Goal: Use online tool/utility

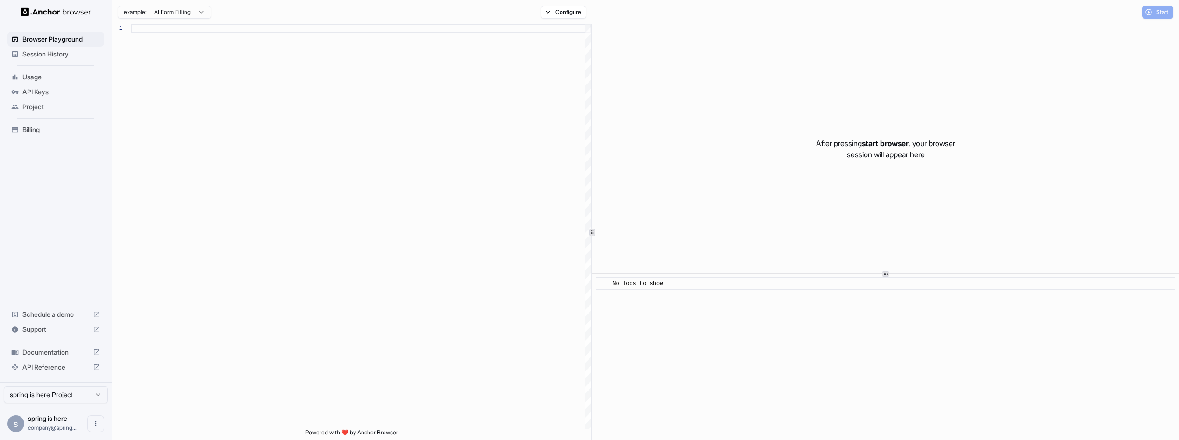
scroll to position [84, 0]
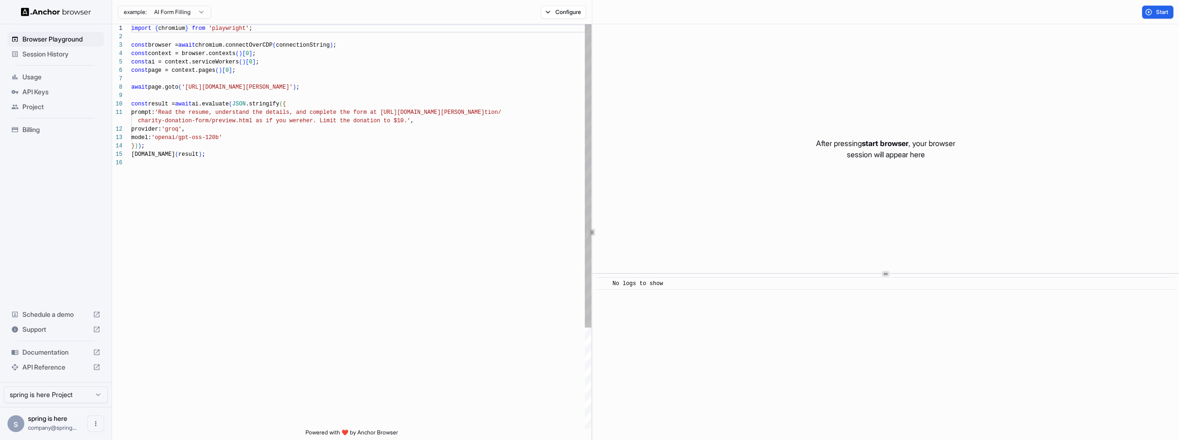
click at [313, 126] on div "import { chromium } from 'playwright' ; const browser = await chromium.connectO…" at bounding box center [361, 293] width 460 height 539
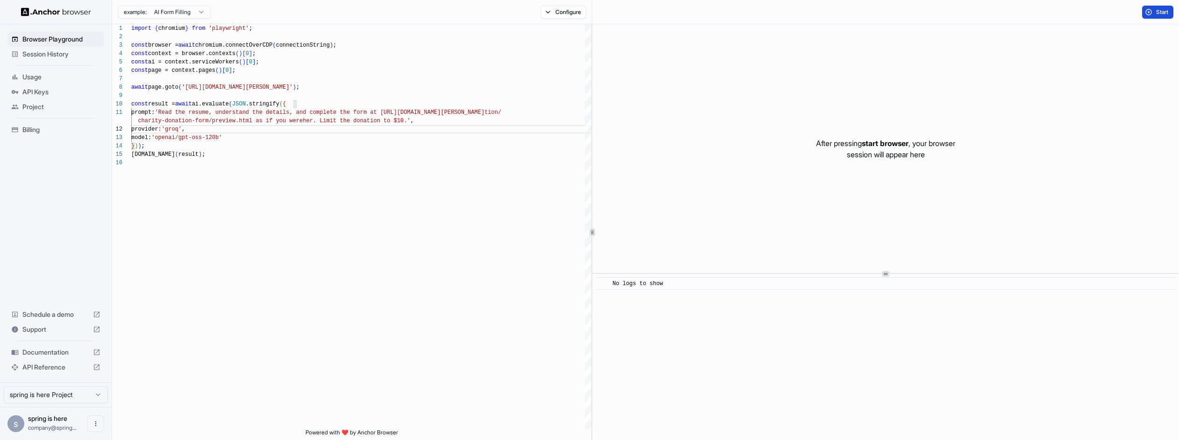
click at [1158, 12] on span "Start" at bounding box center [1162, 11] width 13 height 7
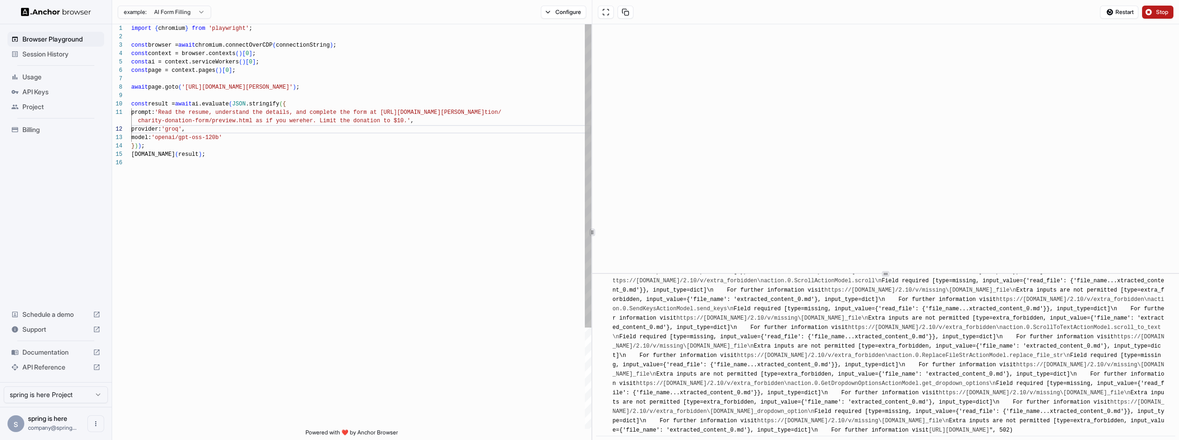
scroll to position [1064, 0]
click at [742, 381] on link "https://[DOMAIN_NAME]/2.10/v/extra_forbidden\naction.0.GetDropdownOptionsAction…" at bounding box center [816, 384] width 360 height 7
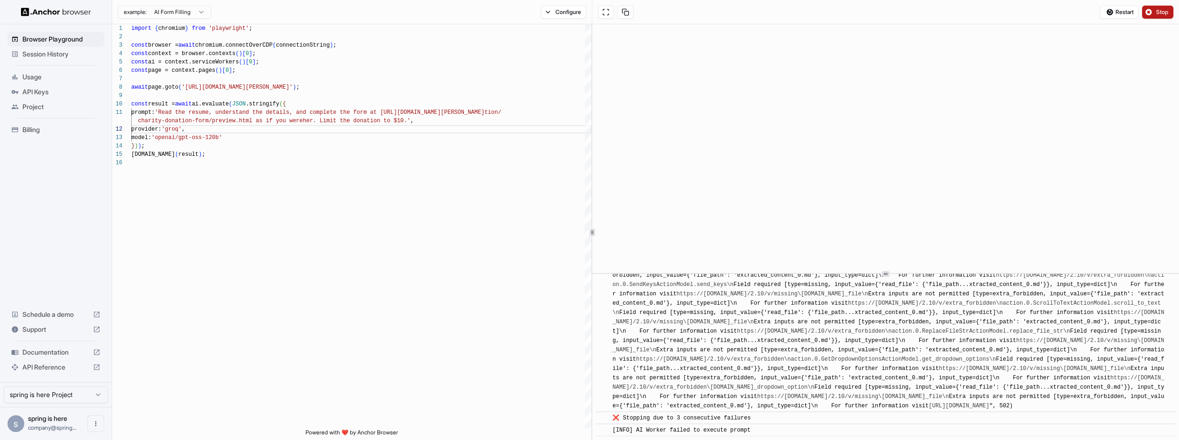
scroll to position [1598, 0]
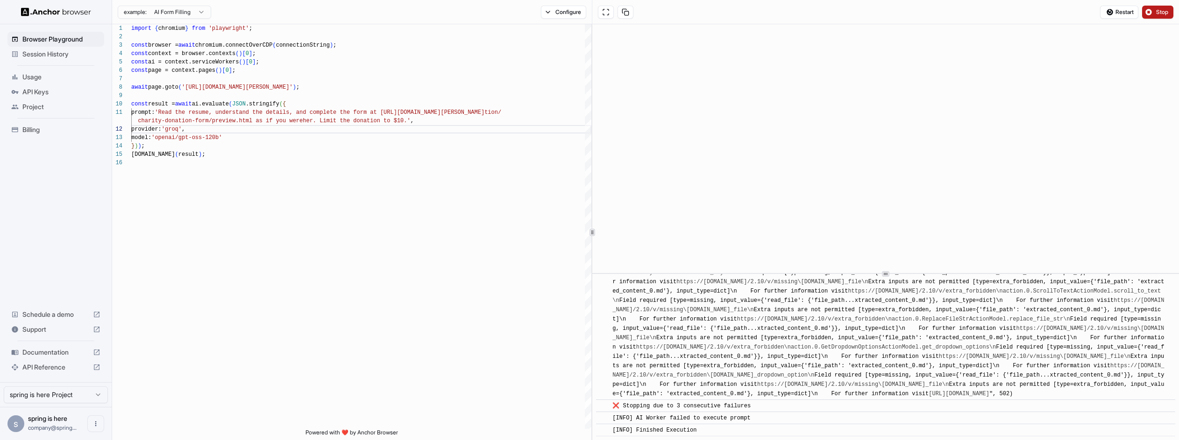
click at [776, 344] on link "https://[DOMAIN_NAME]/2.10/v/extra_forbidden\naction.0.GetDropdownOptionsAction…" at bounding box center [816, 347] width 360 height 7
click at [305, 232] on div "model: 'openai/gpt-oss-120b' } ) ) ; [DOMAIN_NAME] ( result ) ; charity-donatio…" at bounding box center [361, 293] width 460 height 539
click at [483, 224] on div "model: 'openai/gpt-oss-120b' } ) ) ; [DOMAIN_NAME] ( result ) ; charity-donatio…" at bounding box center [361, 293] width 460 height 539
click at [296, 172] on div "model: 'openai/gpt-oss-120b' } ) ) ; [DOMAIN_NAME] ( result ) ; charity-donatio…" at bounding box center [361, 293] width 460 height 539
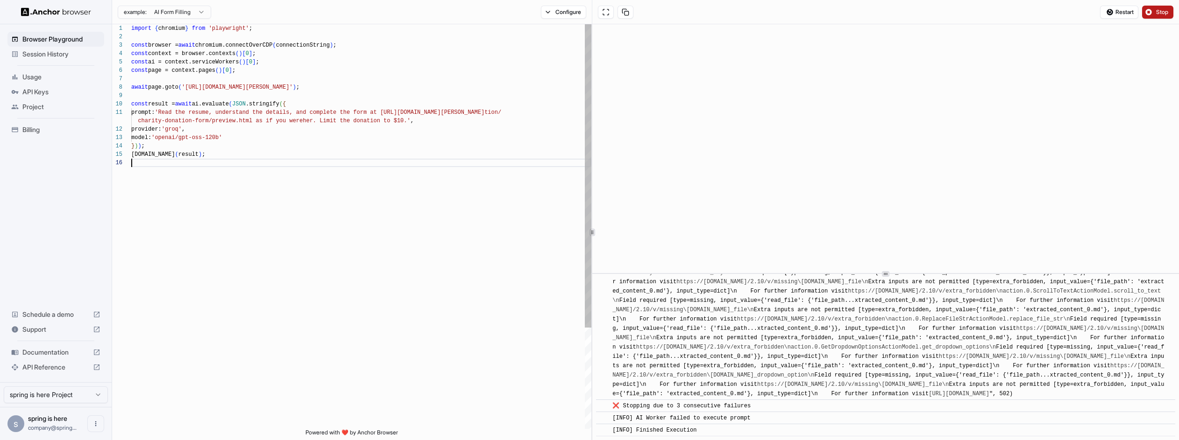
click at [208, 83] on div "model: 'openai/gpt-oss-120b' } ) ) ; [DOMAIN_NAME] ( result ) ; charity-donatio…" at bounding box center [361, 293] width 460 height 539
click at [198, 83] on div "model: 'openai/gpt-oss-120b' } ) ) ; [DOMAIN_NAME] ( result ) ; charity-donatio…" at bounding box center [361, 293] width 460 height 539
click at [202, 85] on div "model: 'openai/gpt-oss-120b' } ) ) ; [DOMAIN_NAME] ( result ) ; charity-donatio…" at bounding box center [361, 293] width 460 height 539
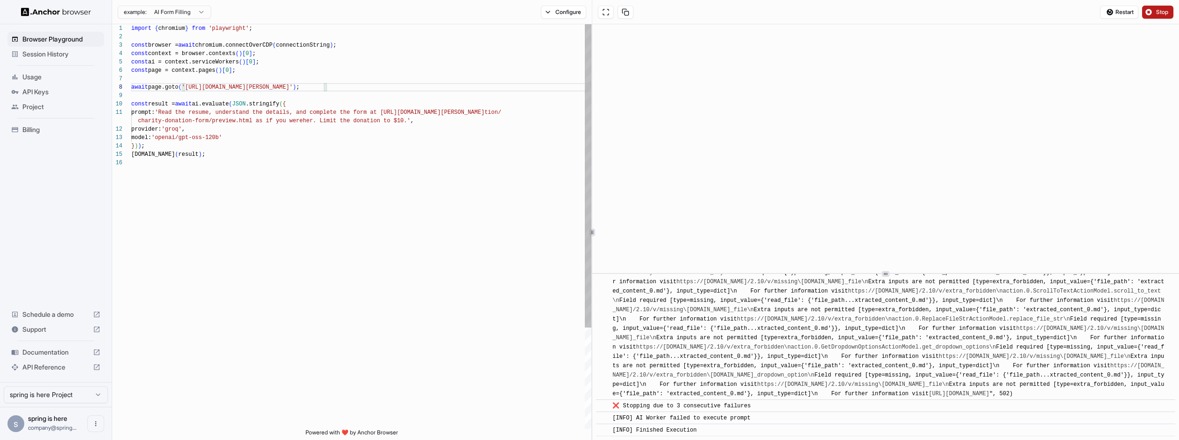
scroll to position [25, 0]
click at [228, 142] on div "model: 'openai/gpt-oss-120b' } ) ) ; [DOMAIN_NAME] ( result ) ; charity-donatio…" at bounding box center [361, 293] width 460 height 539
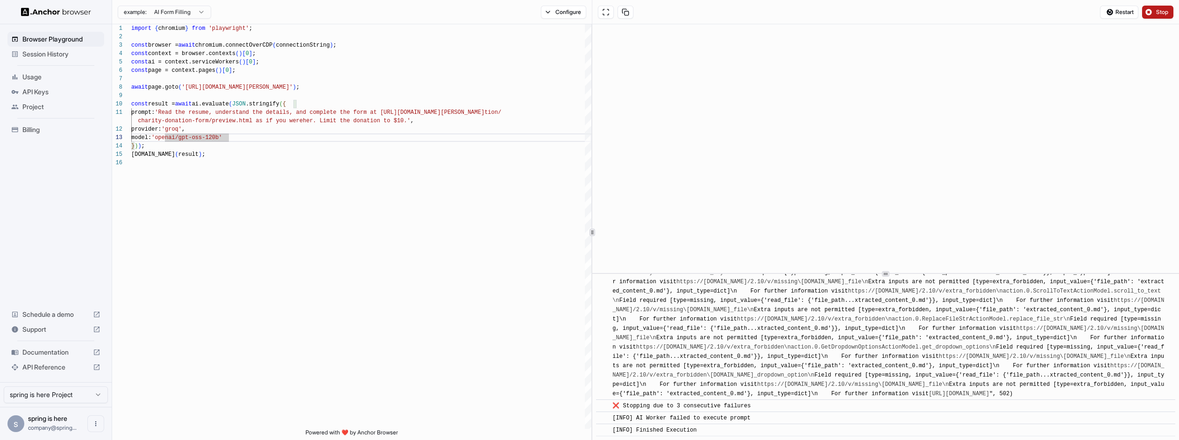
click at [186, 13] on html "Browser Playground Session History Usage API Keys Project Billing Schedule a de…" at bounding box center [589, 220] width 1179 height 440
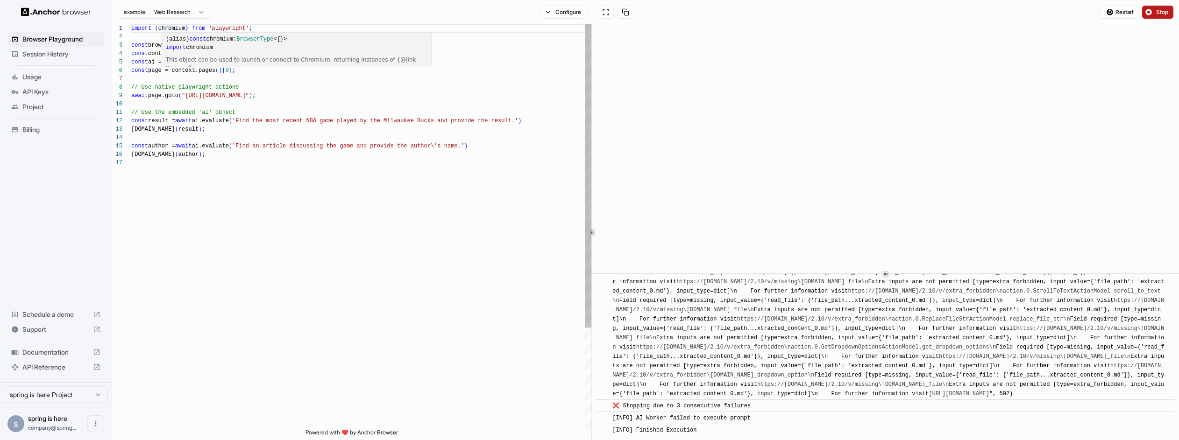
scroll to position [50, 0]
click at [279, 77] on div "import { chromium } from 'playwright' ; const browser = await chromium.connectO…" at bounding box center [361, 293] width 460 height 539
click at [205, 35] on div "import { chromium } from 'playwright' ; const browser = await chromium.connectO…" at bounding box center [361, 293] width 460 height 539
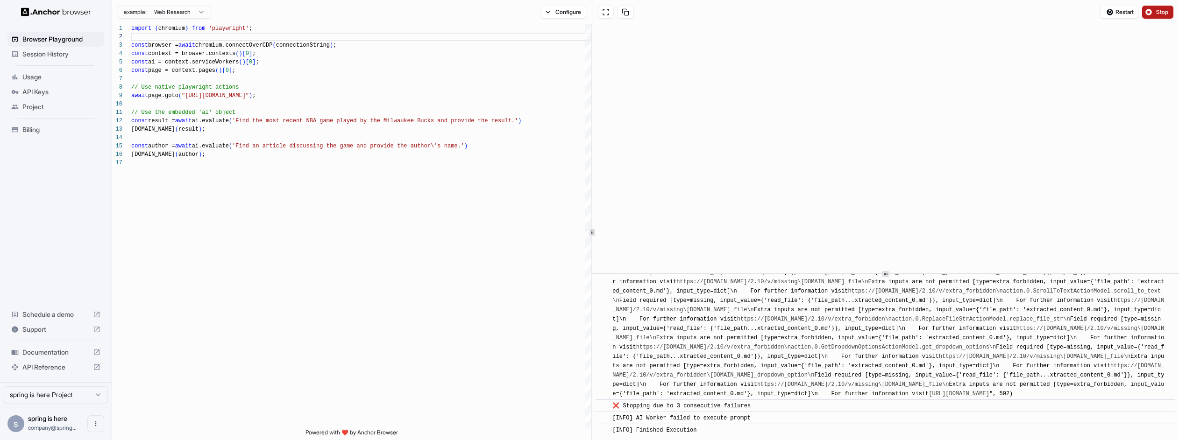
click at [186, 19] on div "example: Web Research" at bounding box center [161, 12] width 99 height 17
click at [187, 11] on html "Browser Playground Session History Usage API Keys Project Billing Schedule a de…" at bounding box center [589, 220] width 1179 height 440
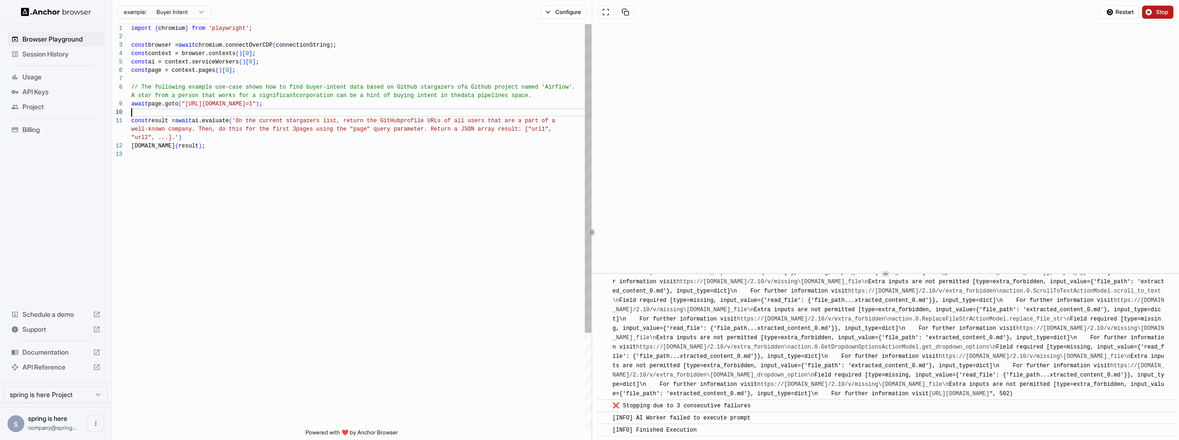
scroll to position [0, 0]
click at [300, 112] on div "import { chromium } from 'playwright' ; const browser = await chromium.connectO…" at bounding box center [361, 289] width 460 height 531
click at [1126, 13] on span "Restart" at bounding box center [1124, 11] width 18 height 7
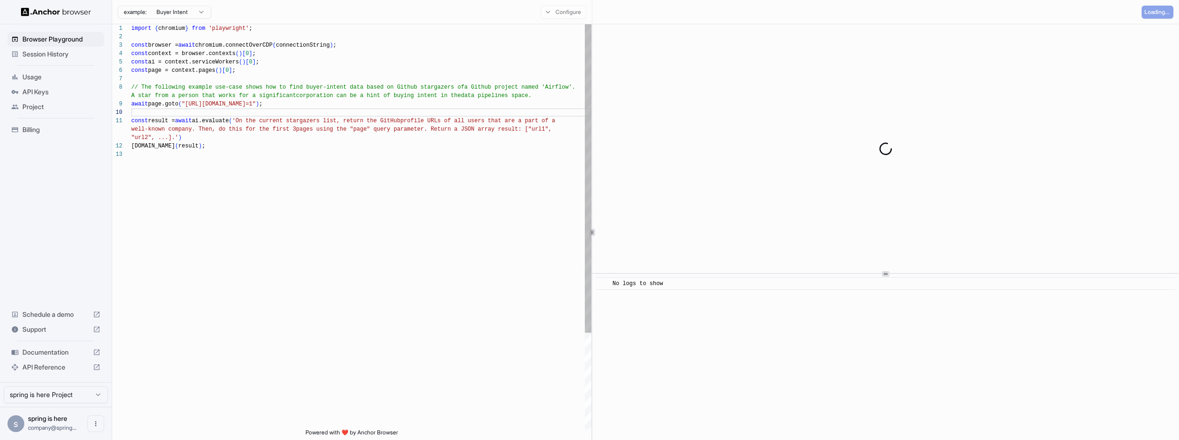
click at [499, 111] on div "import { chromium } from 'playwright' ; const browser = await chromium.connectO…" at bounding box center [361, 289] width 460 height 531
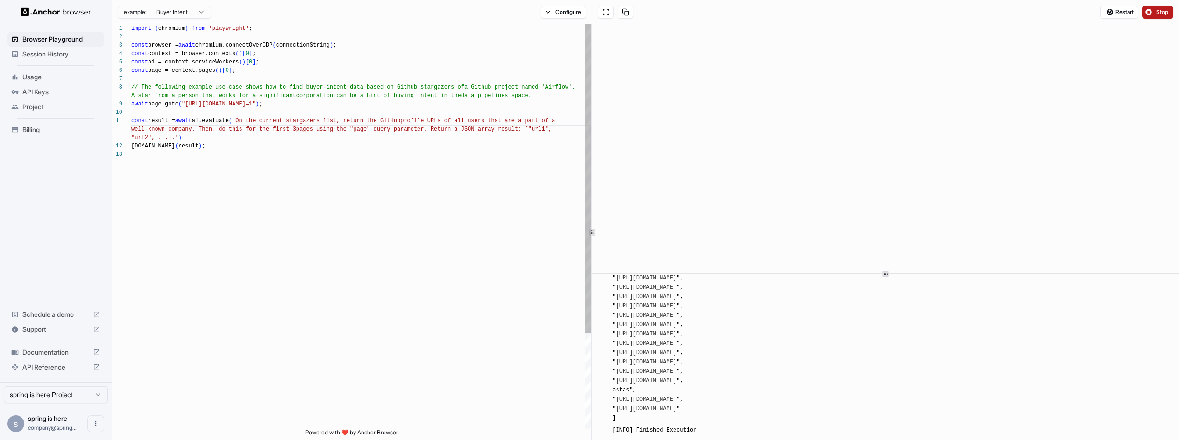
scroll to position [17, 0]
click at [463, 125] on div "A star from a person that works for a significant corporation can be a hint of …" at bounding box center [361, 289] width 460 height 531
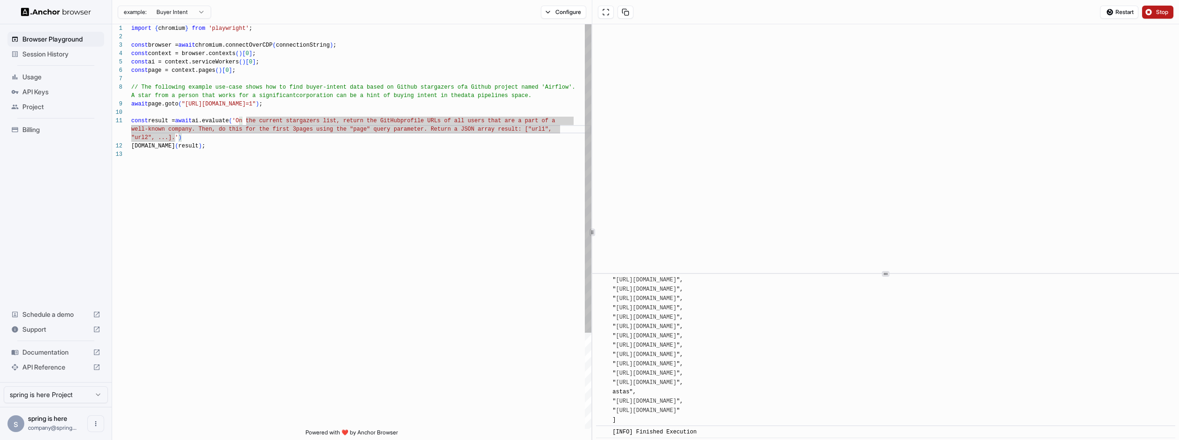
scroll to position [76, 0]
click at [194, 102] on div "A star from a person that works for a significant corporation can be a hint of …" at bounding box center [361, 289] width 460 height 531
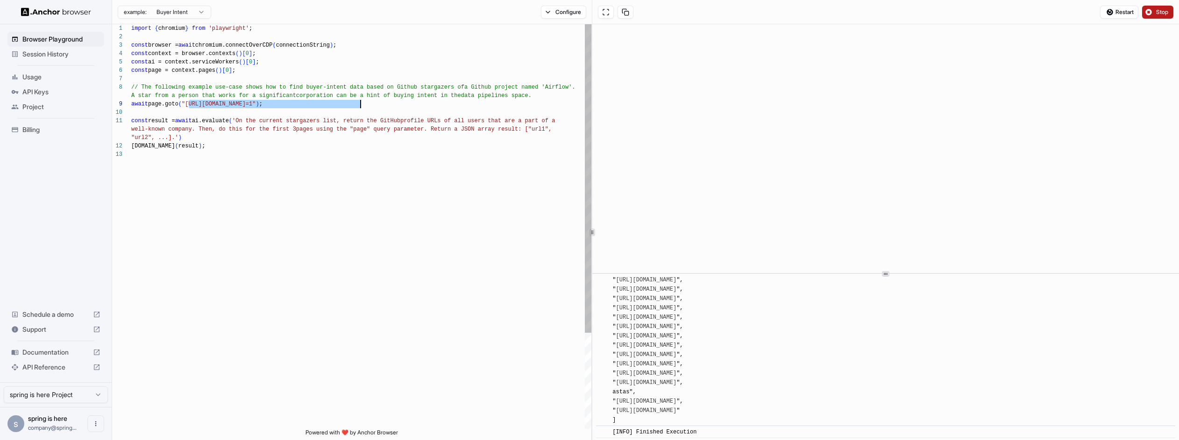
drag, startPoint x: 194, startPoint y: 102, endPoint x: 360, endPoint y: 107, distance: 165.9
click at [360, 107] on div "A star from a person that works for a significant corporation can be a hint of …" at bounding box center [361, 289] width 460 height 531
click at [248, 122] on div "A star from a person that works for a significant corporation can be a hint of …" at bounding box center [361, 289] width 460 height 531
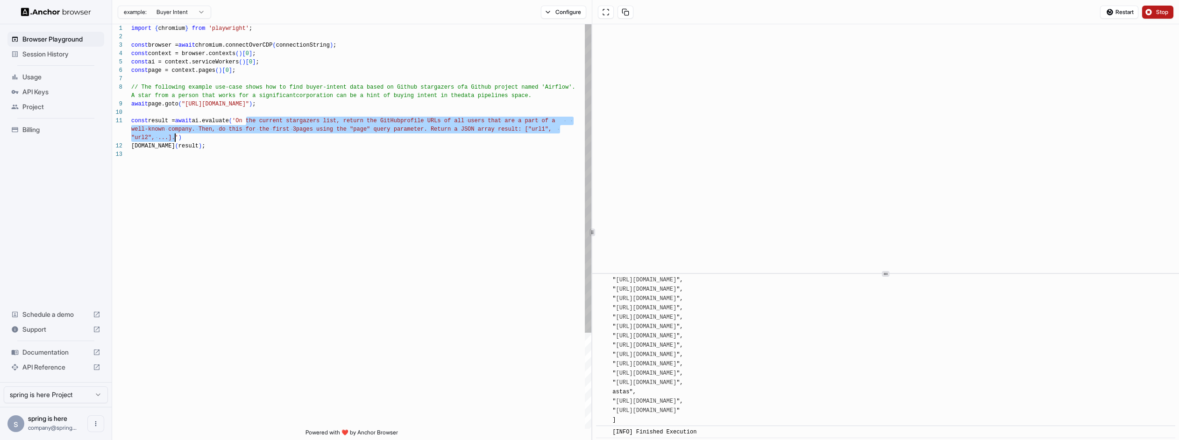
drag, startPoint x: 248, startPoint y: 122, endPoint x: 173, endPoint y: 141, distance: 77.1
click at [173, 141] on div "A star from a person that works for a significant corporation can be a hint of …" at bounding box center [361, 289] width 460 height 531
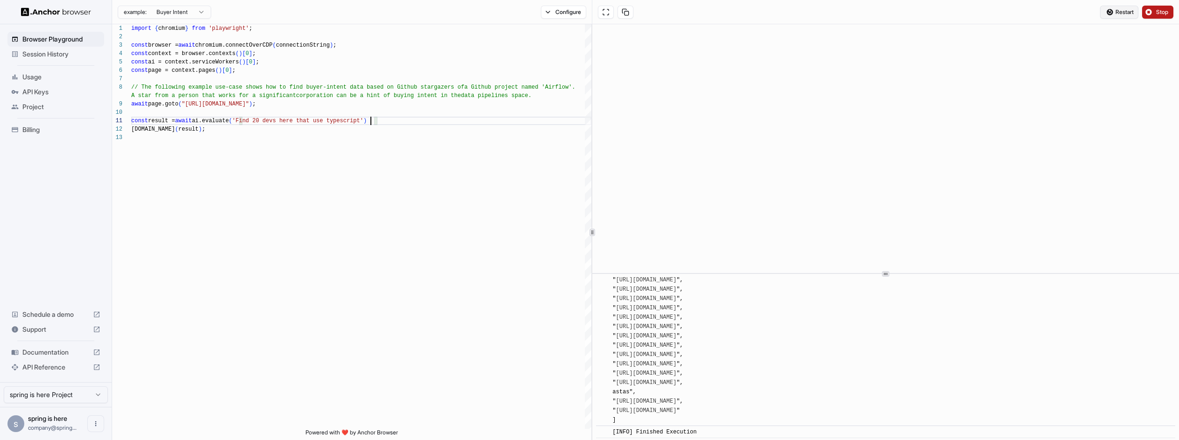
click at [1116, 12] on span "Restart" at bounding box center [1124, 11] width 18 height 7
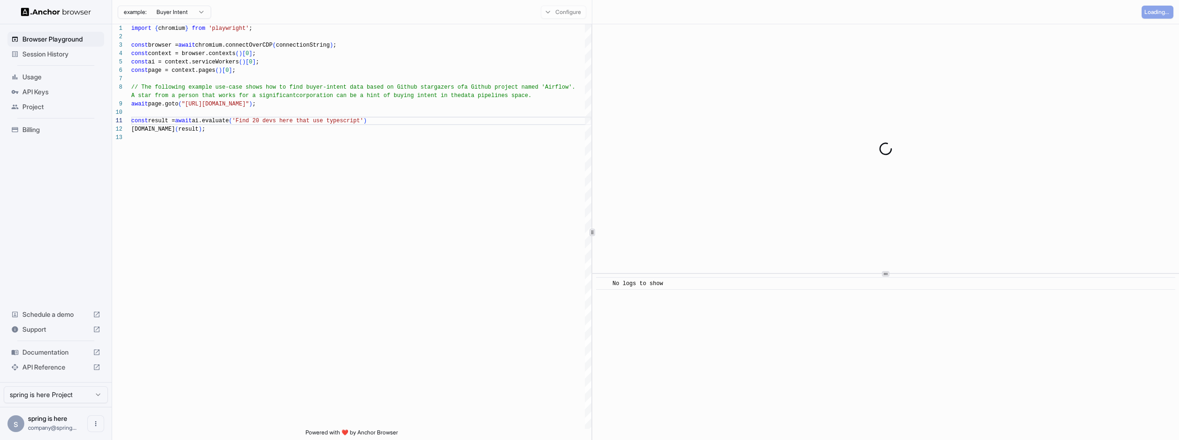
drag, startPoint x: 676, startPoint y: 235, endPoint x: 668, endPoint y: 229, distance: 9.7
click at [676, 234] on div at bounding box center [885, 148] width 587 height 249
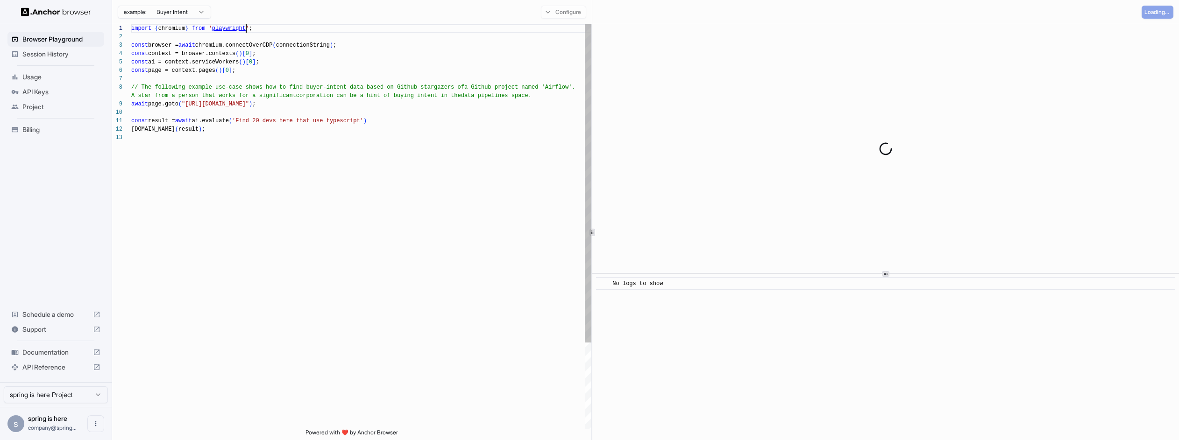
click at [245, 28] on div "A star from a person that works for a significant corporation can be a hint of …" at bounding box center [361, 281] width 460 height 514
click at [247, 53] on div "A star from a person that works for a significant corporation can be a hint of …" at bounding box center [361, 281] width 460 height 514
click at [524, 132] on div "A star from a person that works for a significant corporation can be a hint of …" at bounding box center [361, 281] width 460 height 514
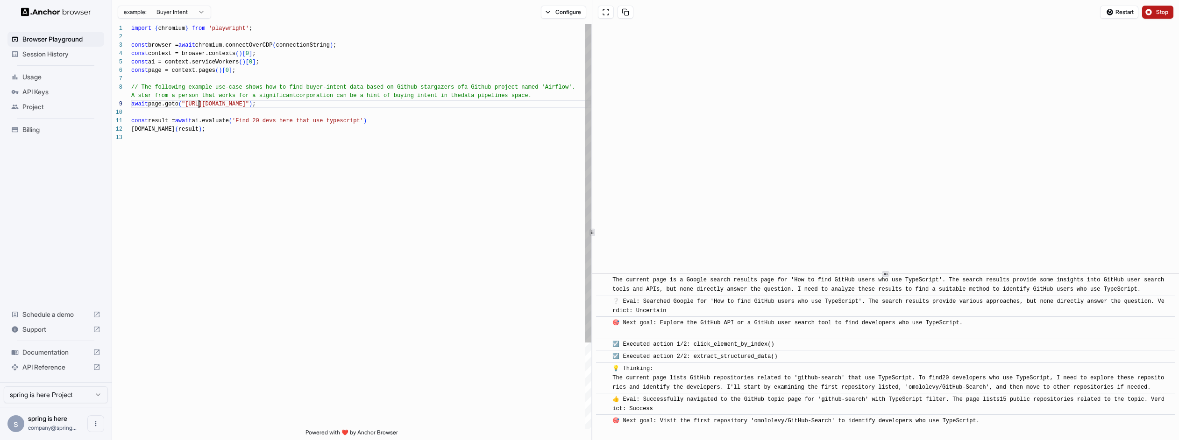
scroll to position [76, 0]
click at [198, 104] on div "A star from a person that works for a significant corporation can be a hint of …" at bounding box center [361, 281] width 460 height 514
drag, startPoint x: 198, startPoint y: 104, endPoint x: 206, endPoint y: 104, distance: 7.9
click at [206, 104] on div "A star from a person that works for a significant corporation can be a hint of …" at bounding box center [361, 281] width 460 height 514
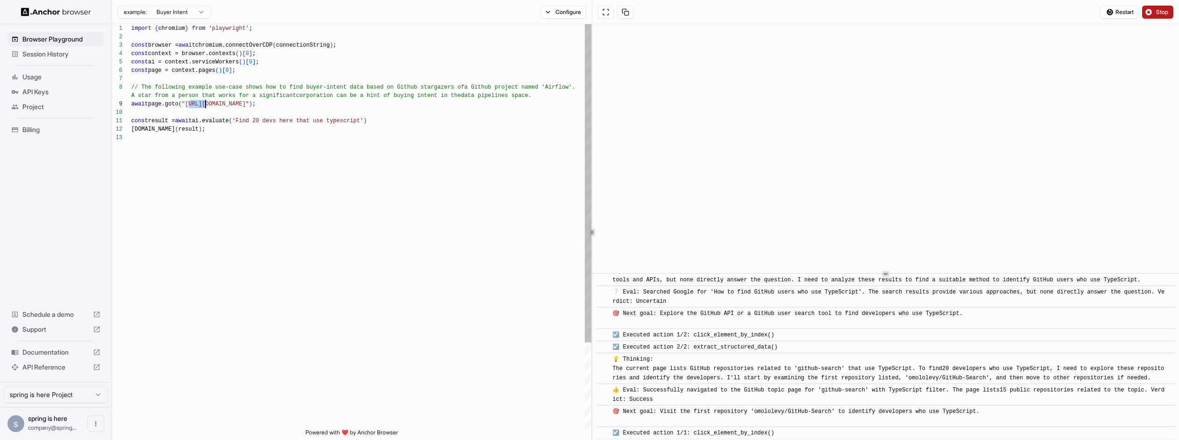
scroll to position [145, 0]
click at [263, 106] on div "A star from a person that works for a significant corporation can be a hint of …" at bounding box center [361, 281] width 460 height 514
click at [255, 120] on div "A star from a person that works for a significant corporation can be a hint of …" at bounding box center [361, 281] width 460 height 514
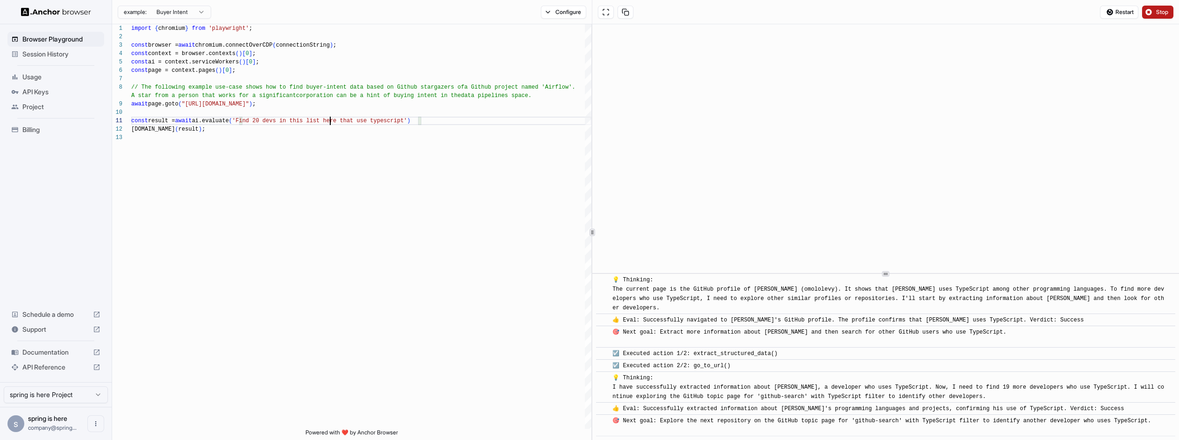
scroll to position [319, 0]
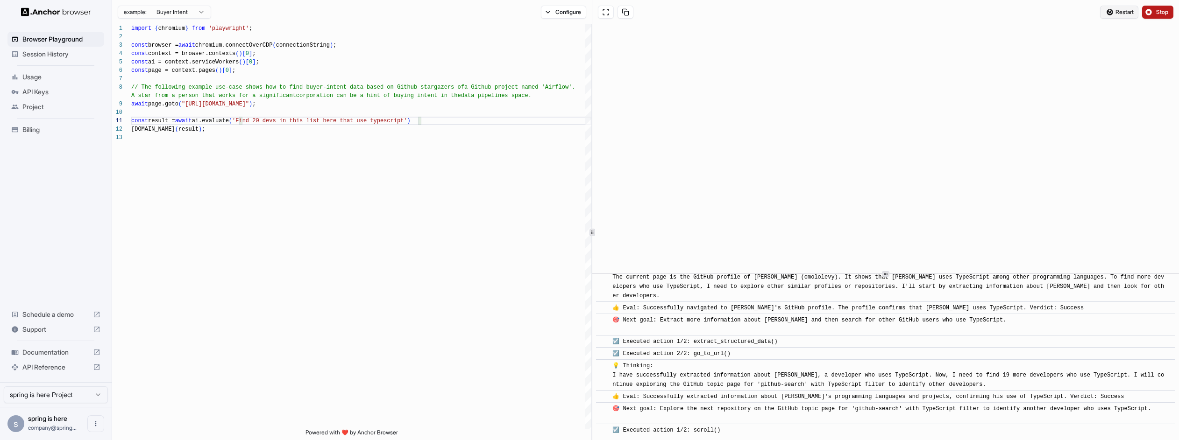
type textarea "**********"
click at [1122, 14] on span "Restart" at bounding box center [1124, 11] width 18 height 7
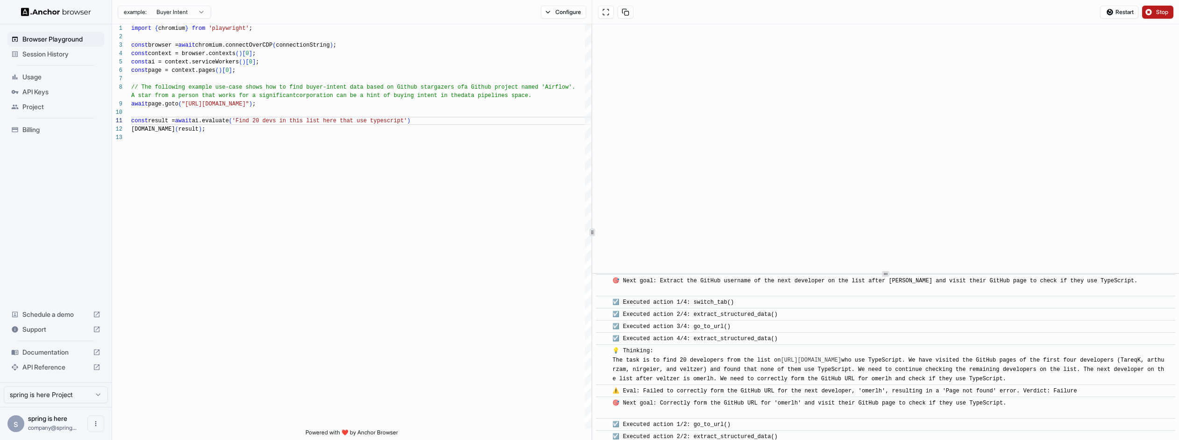
scroll to position [1401, 0]
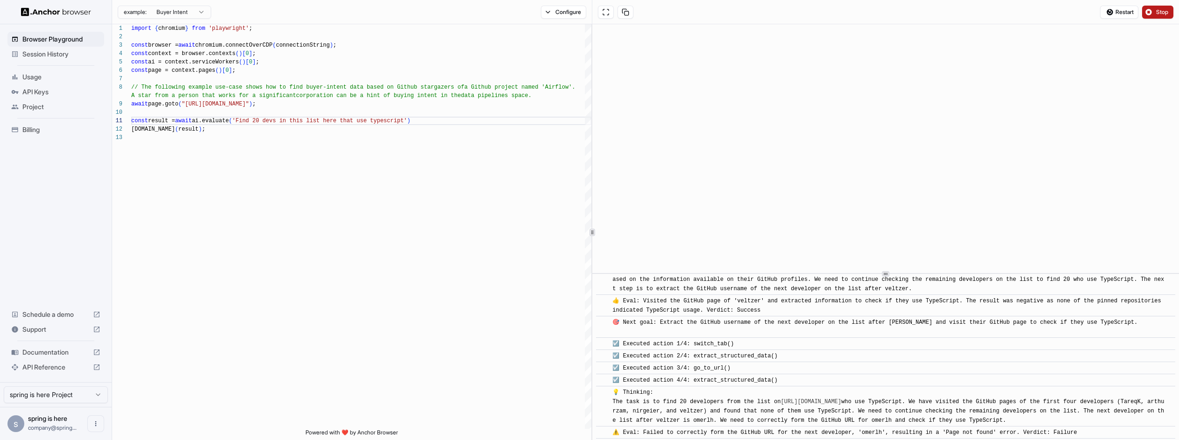
click at [749, 252] on span "☑️ Executed action 2/2: extract_structured_data()" at bounding box center [694, 249] width 165 height 7
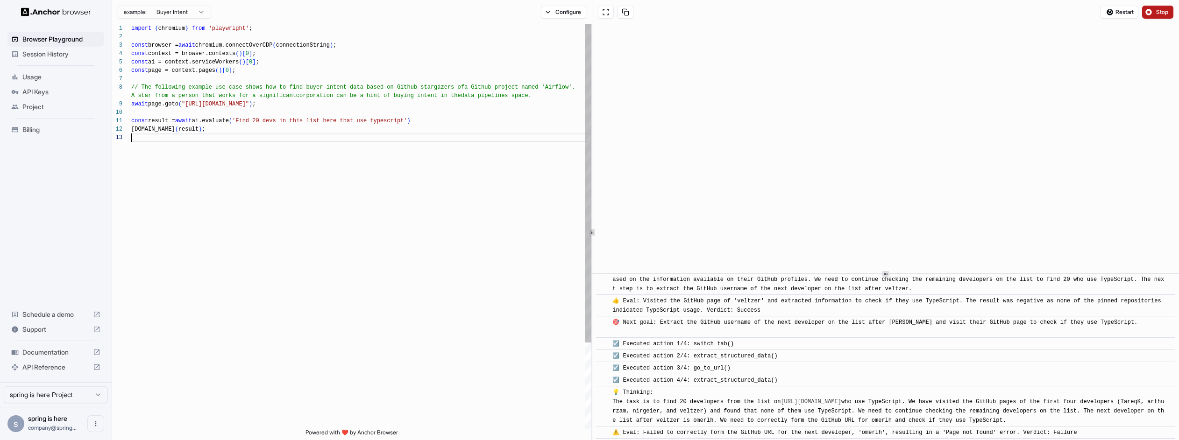
scroll to position [25, 0]
click at [501, 245] on div "A star from a person that works for a significant corporation can be a hint of …" at bounding box center [361, 281] width 460 height 514
